Goal: Task Accomplishment & Management: Use online tool/utility

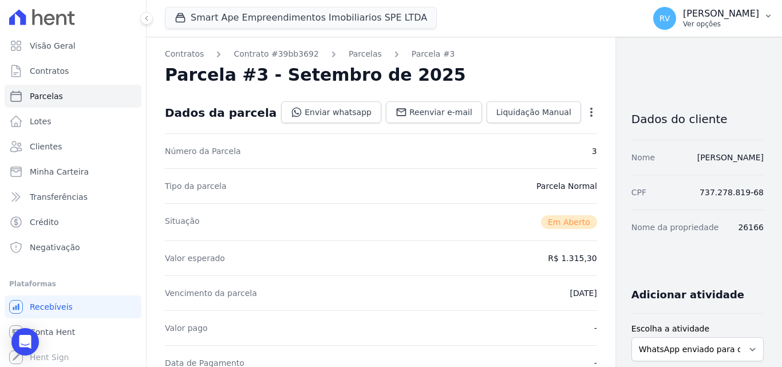
scroll to position [344, 0]
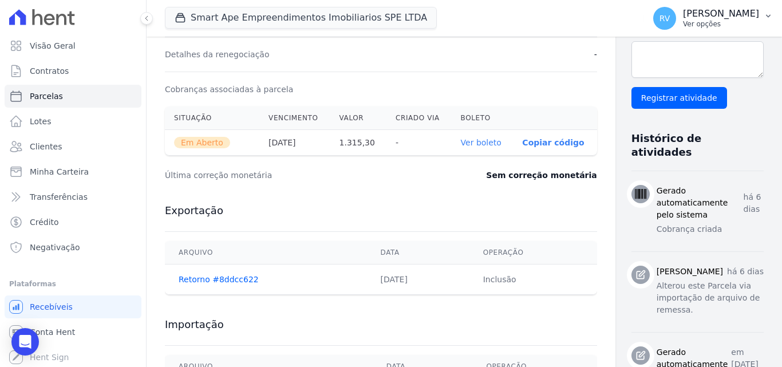
click at [712, 16] on p "[PERSON_NAME]" at bounding box center [721, 13] width 76 height 11
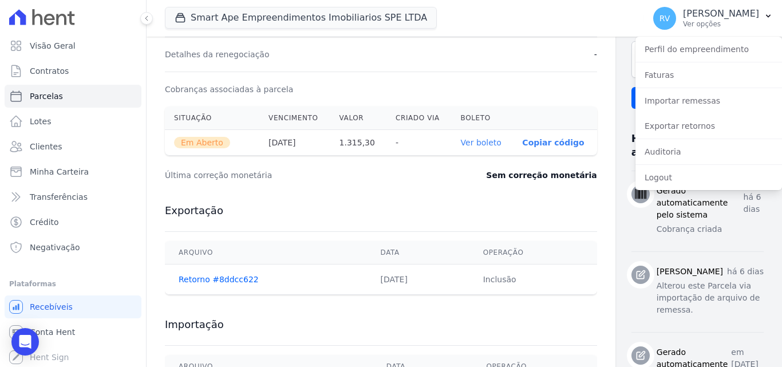
click at [41, 15] on icon at bounding box center [37, 17] width 10 height 16
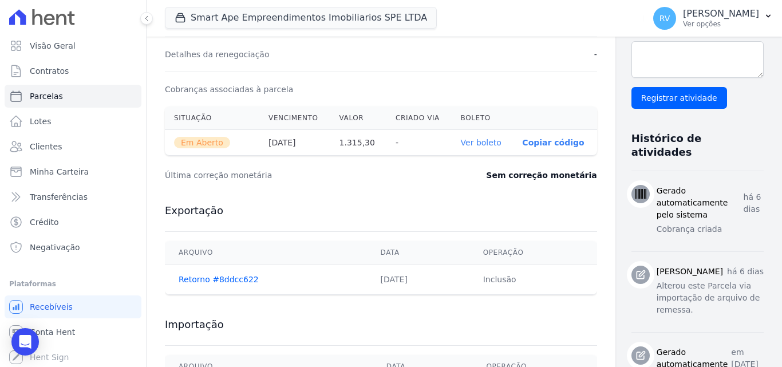
scroll to position [2, 0]
click at [723, 15] on p "[PERSON_NAME]" at bounding box center [721, 13] width 76 height 11
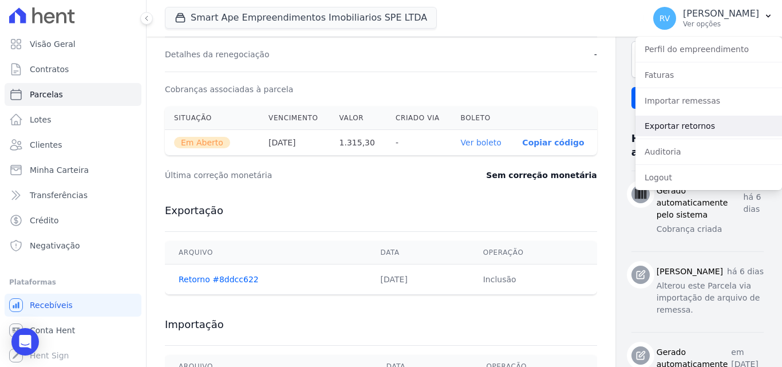
click at [676, 127] on link "Exportar retornos" at bounding box center [709, 126] width 147 height 21
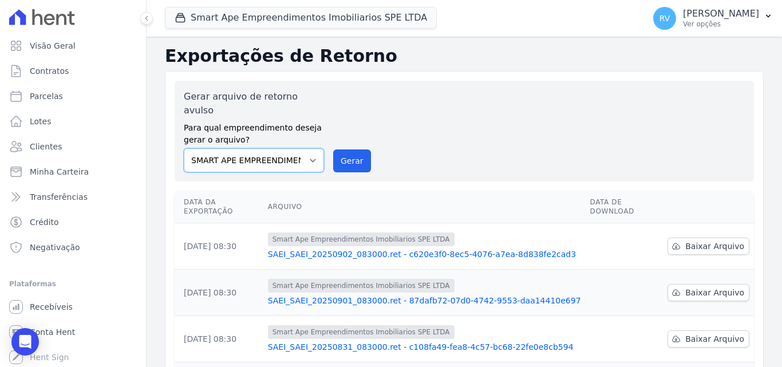
click at [305, 148] on select "SMART APE EMPREENDIMENTOS IMOBILIARIOS SPE LTDA" at bounding box center [254, 160] width 140 height 24
click at [350, 149] on button "Gerar" at bounding box center [352, 160] width 38 height 23
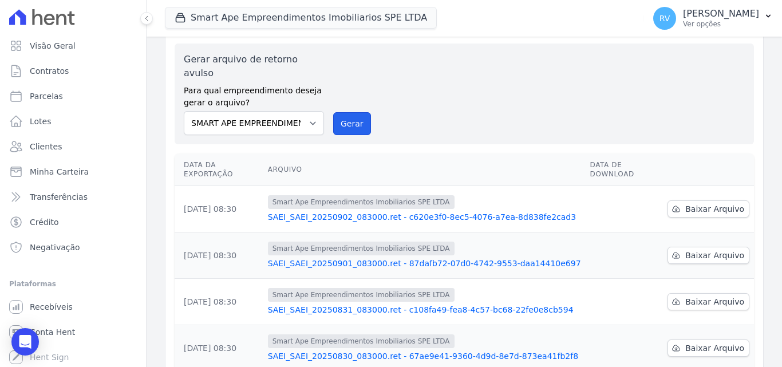
scroll to position [57, 0]
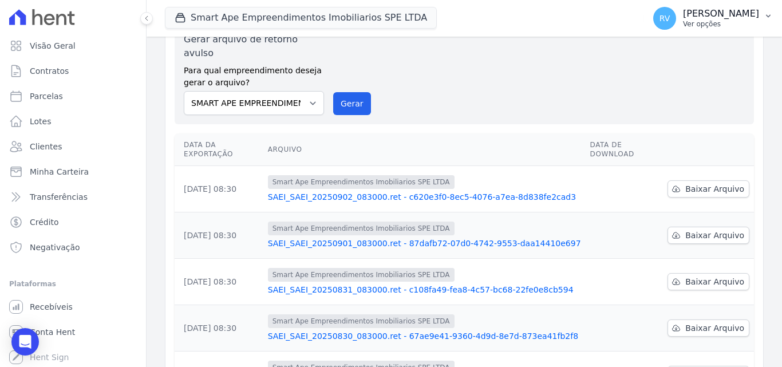
click at [756, 17] on p "[PERSON_NAME]" at bounding box center [721, 13] width 76 height 11
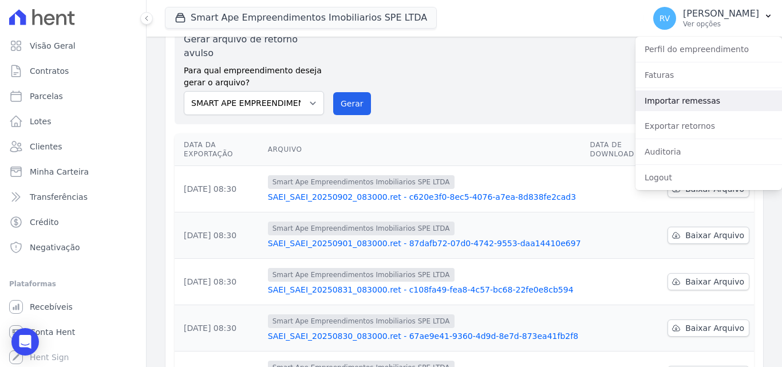
click at [687, 100] on link "Importar remessas" at bounding box center [709, 100] width 147 height 21
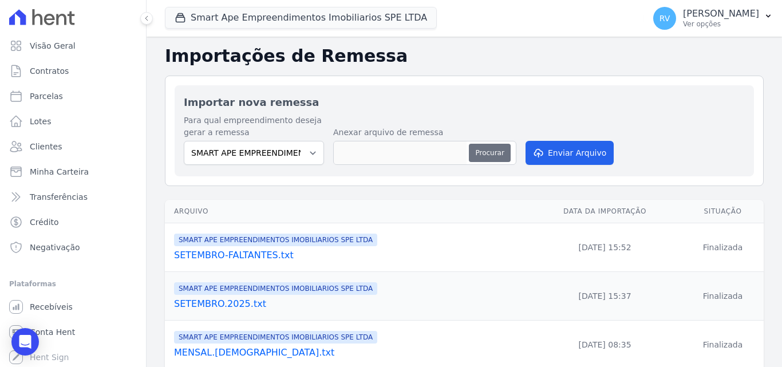
click at [487, 148] on button "Procurar" at bounding box center [489, 153] width 41 height 18
type input "[PERSON_NAME] - ANTECIPAÇÃO FINAL (1).txt"
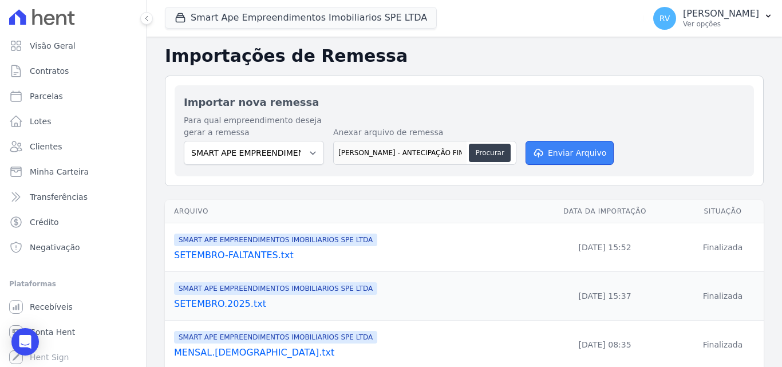
click at [549, 153] on button "Enviar Arquivo" at bounding box center [570, 153] width 88 height 24
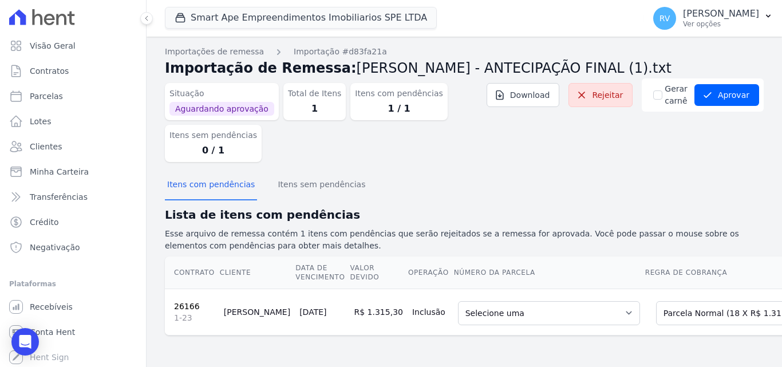
scroll to position [5, 0]
click at [491, 306] on select "Selecione uma 4 - 25/10/2025 - R$ 1.315,30 - Agendado 5 - 25/11/2025 - R$ 1.315…" at bounding box center [549, 313] width 182 height 24
click at [648, 153] on div "Situação Aguardando aprovação Total de Itens 1 Itens com pendências 1 / 1 Itens…" at bounding box center [464, 124] width 599 height 93
click at [499, 304] on select "Selecione uma 4 - 25/10/2025 - R$ 1.315,30 - Agendado 5 - 25/11/2025 - R$ 1.315…" at bounding box center [549, 313] width 182 height 24
click at [568, 309] on select "Selecione uma 4 - 25/10/2025 - R$ 1.315,30 - Agendado 5 - 25/11/2025 - R$ 1.315…" at bounding box center [549, 313] width 182 height 24
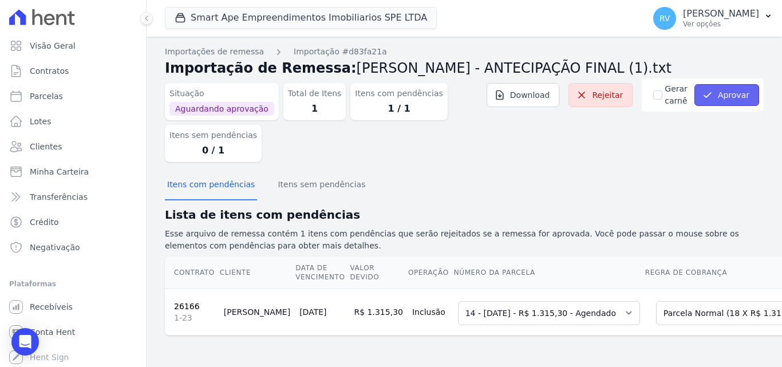
click at [714, 84] on button "Aprovar" at bounding box center [727, 95] width 65 height 22
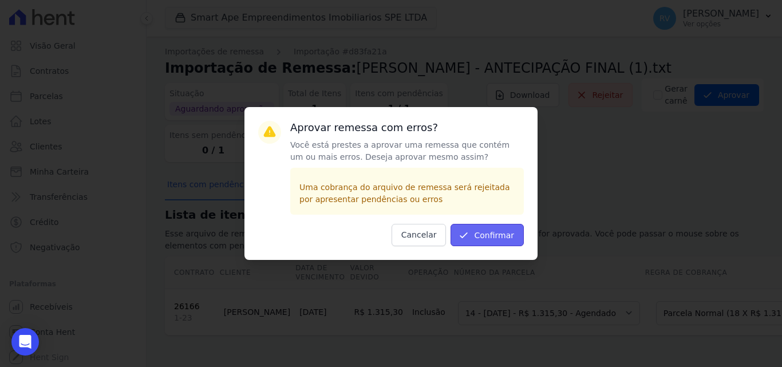
click at [498, 235] on button "Confirmar" at bounding box center [487, 235] width 73 height 22
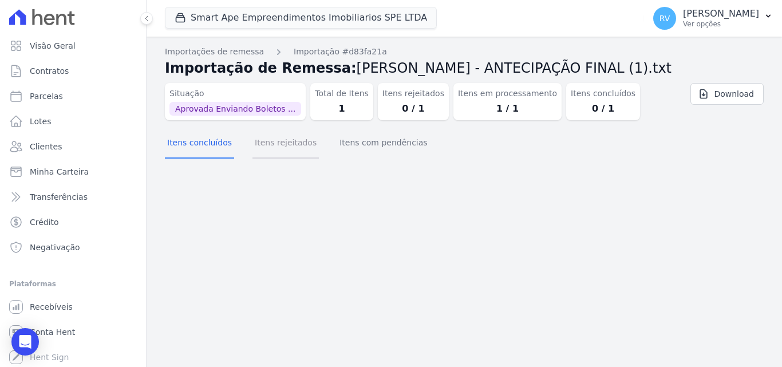
click at [259, 138] on button "Itens rejeitados" at bounding box center [286, 144] width 66 height 30
drag, startPoint x: 352, startPoint y: 146, endPoint x: 324, endPoint y: 144, distance: 28.7
click at [352, 145] on button "Itens com pendências" at bounding box center [383, 144] width 92 height 30
click at [194, 141] on button "Itens concluídos" at bounding box center [199, 144] width 69 height 30
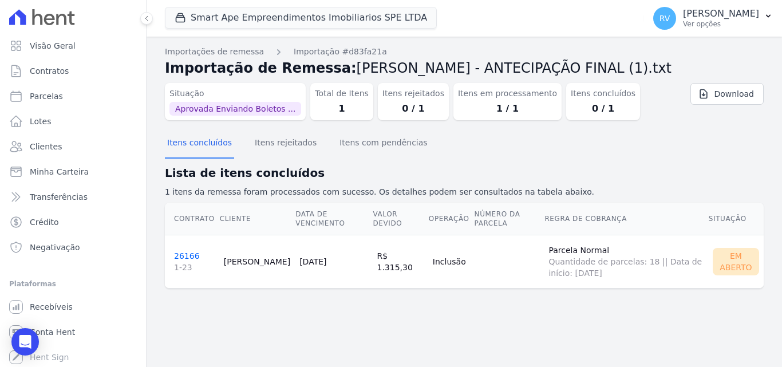
click at [183, 257] on link "26166 1-23" at bounding box center [194, 262] width 41 height 22
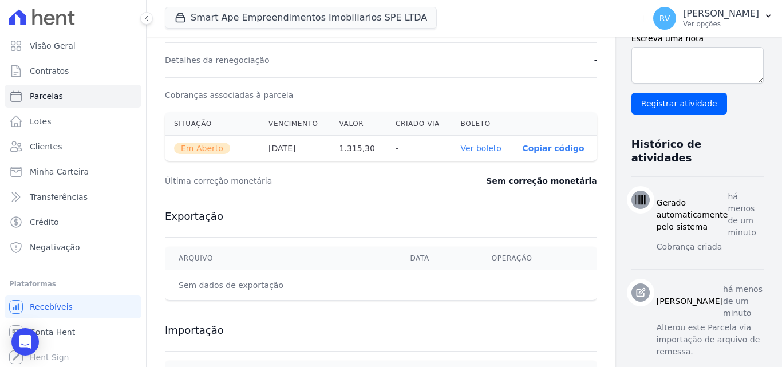
scroll to position [344, 0]
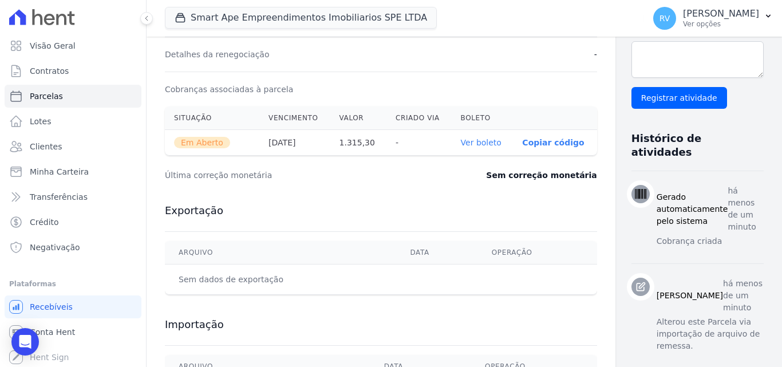
click at [461, 141] on link "Ver boleto" at bounding box center [481, 142] width 41 height 9
